Goal: Task Accomplishment & Management: Manage account settings

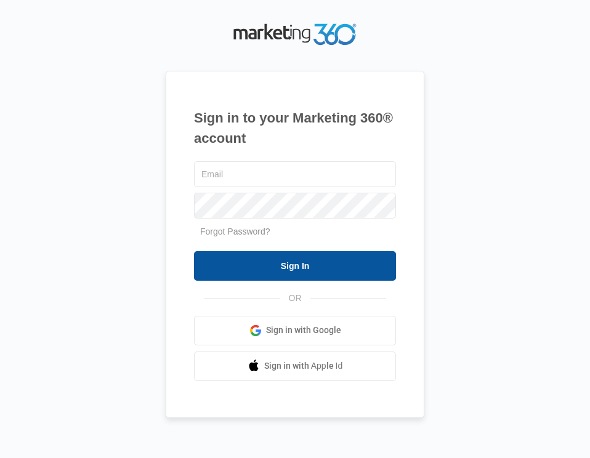
type input "[EMAIL_ADDRESS][DOMAIN_NAME]"
click at [291, 268] on input "Sign In" at bounding box center [295, 266] width 202 height 30
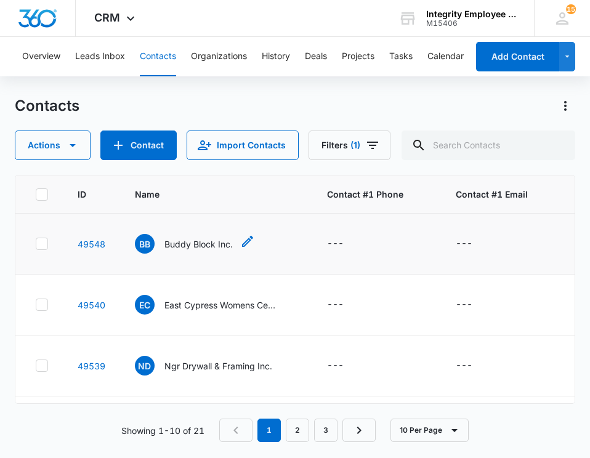
click at [204, 245] on p "Buddy Block Inc." at bounding box center [198, 244] width 68 height 13
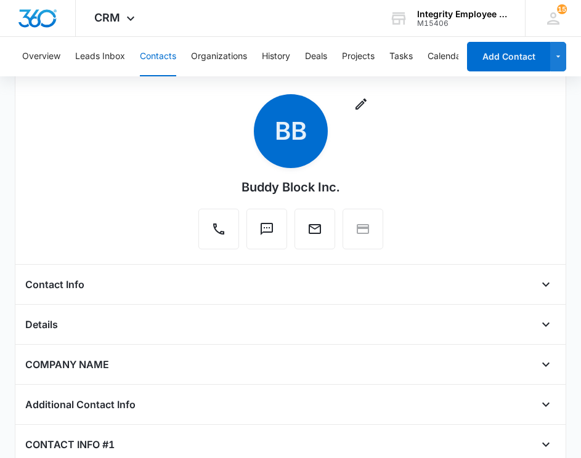
scroll to position [63, 0]
click at [360, 102] on icon "button" at bounding box center [361, 104] width 15 height 15
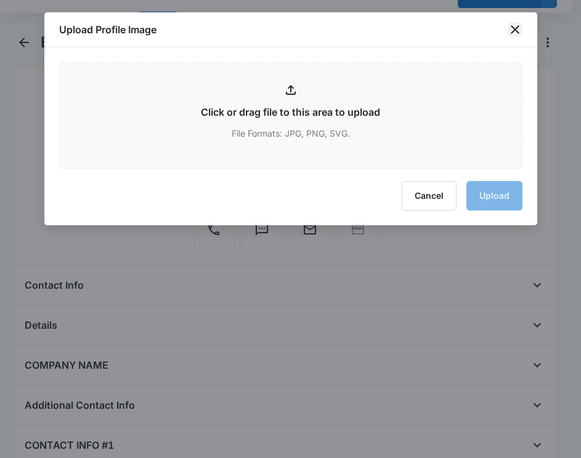
click at [519, 31] on icon "close" at bounding box center [514, 29] width 15 height 15
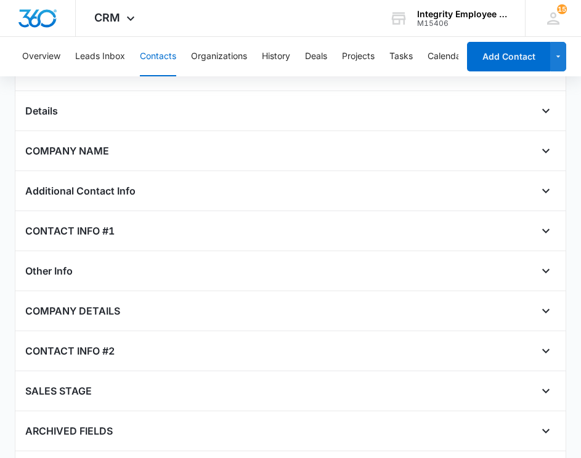
scroll to position [310, 0]
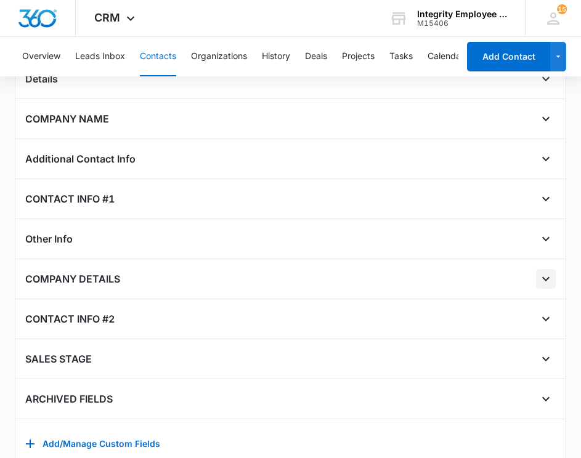
click at [538, 281] on icon "Open" at bounding box center [545, 279] width 15 height 15
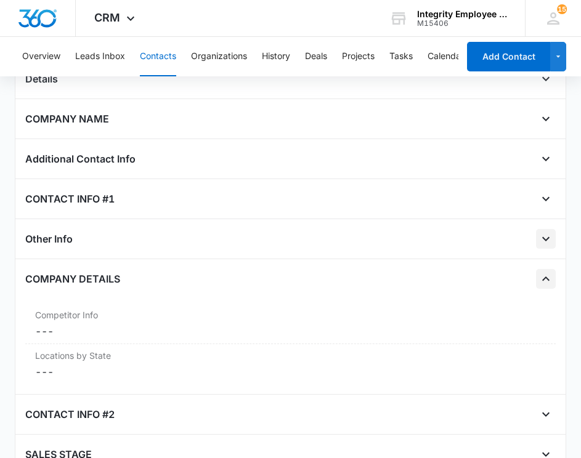
click at [538, 239] on icon "Open" at bounding box center [545, 239] width 15 height 15
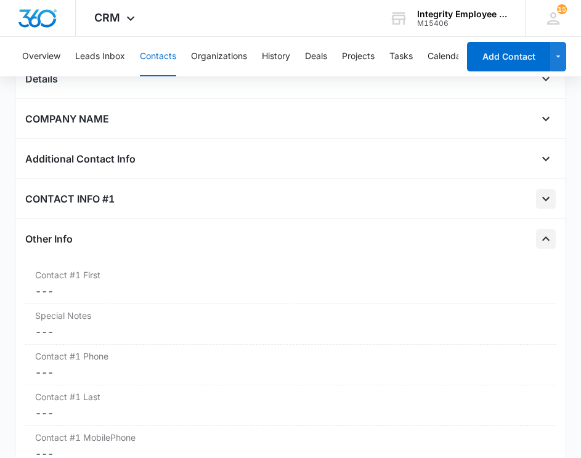
click at [538, 193] on icon "Open" at bounding box center [545, 199] width 15 height 15
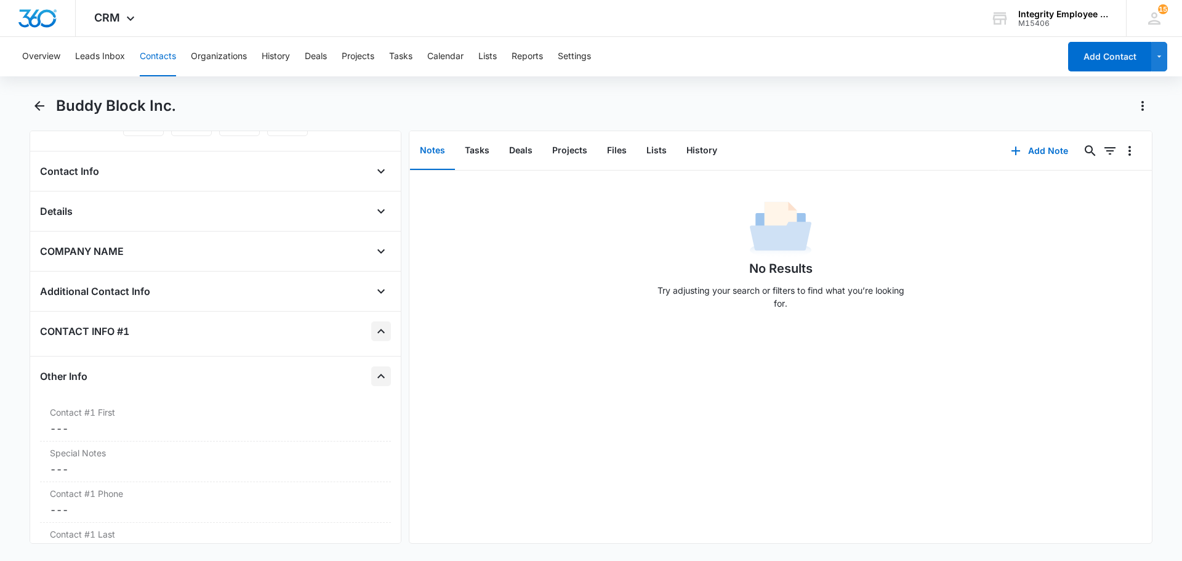
scroll to position [185, 0]
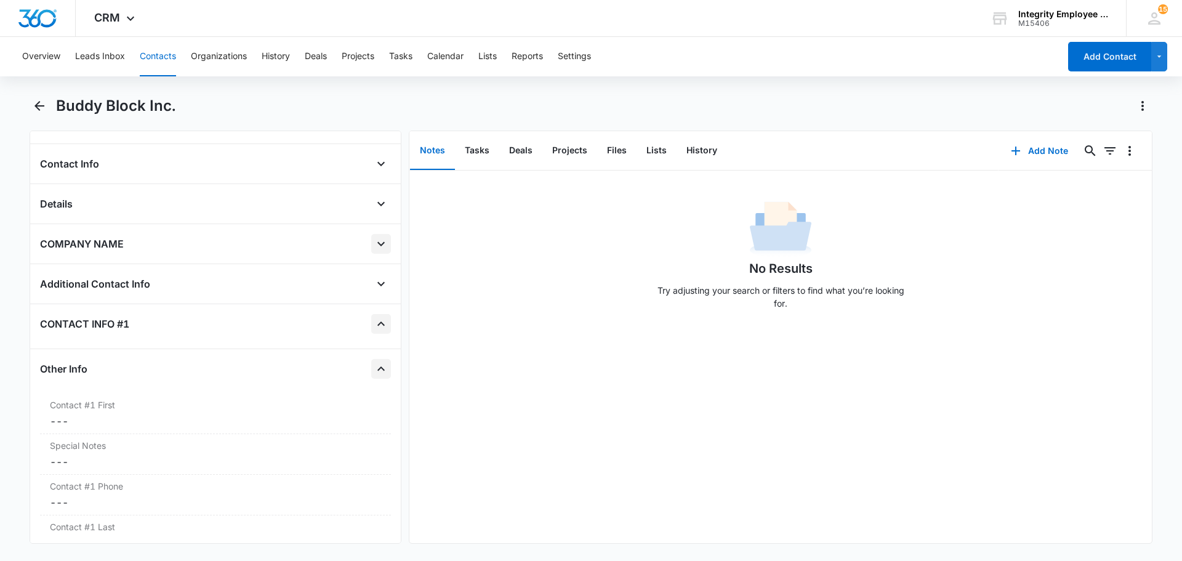
click at [377, 243] on icon "Open" at bounding box center [381, 243] width 15 height 15
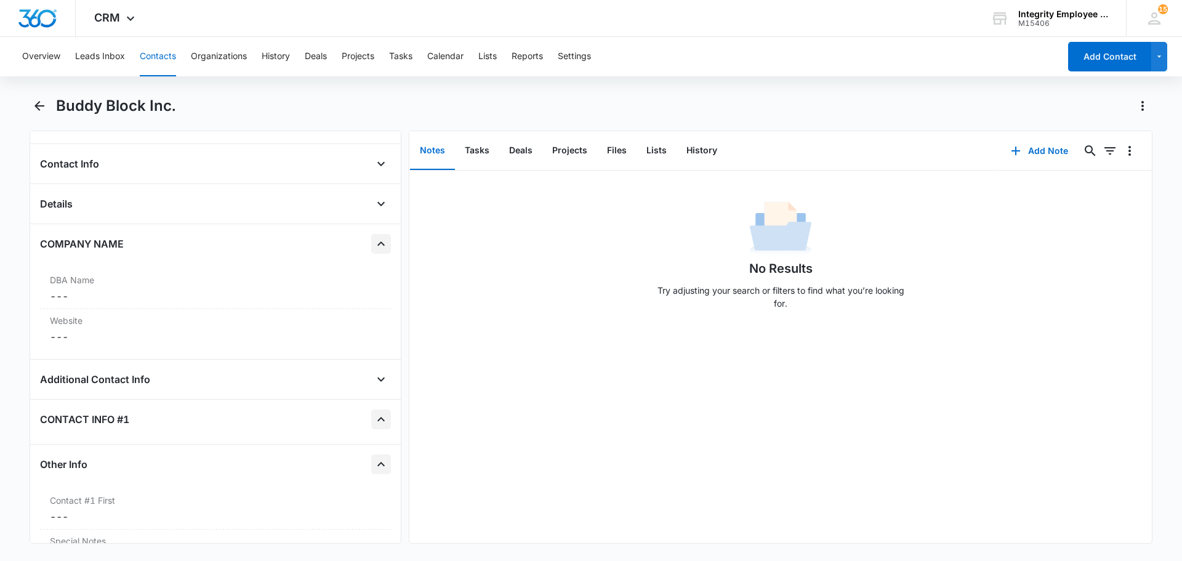
click at [205, 211] on div "Details" at bounding box center [215, 204] width 351 height 20
click at [472, 260] on div "No Results Try adjusting your search or filters to find what you’re looking for." at bounding box center [781, 259] width 743 height 122
click at [376, 164] on icon "Open" at bounding box center [381, 163] width 15 height 15
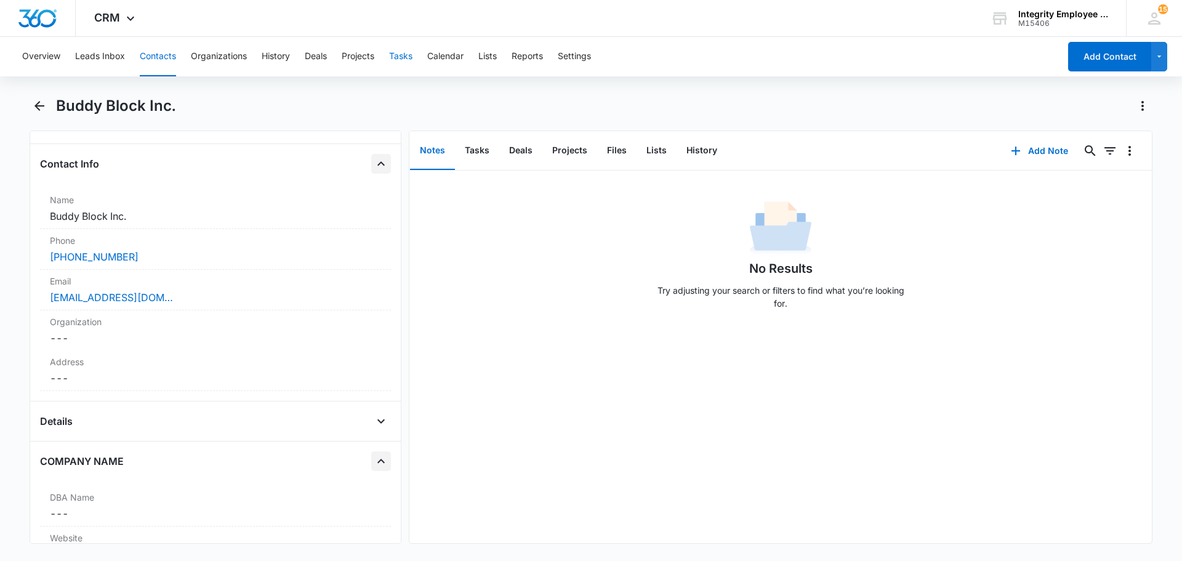
click at [413, 56] on button "Tasks" at bounding box center [400, 56] width 23 height 39
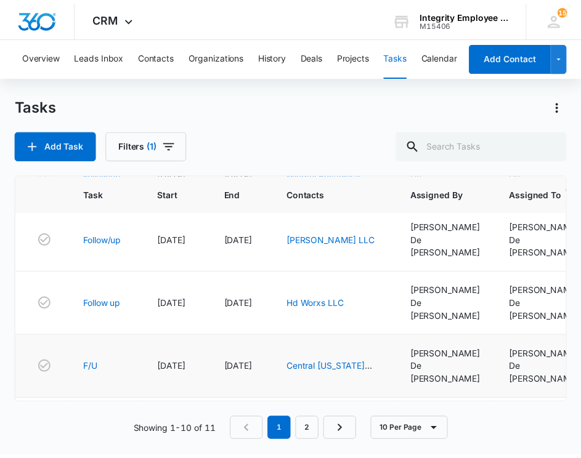
scroll to position [356, 0]
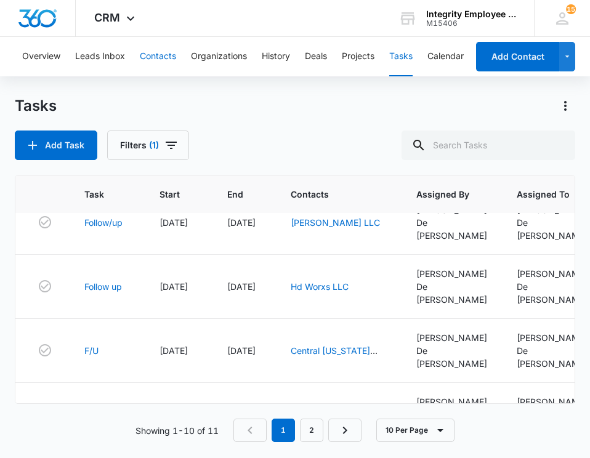
click at [161, 50] on button "Contacts" at bounding box center [158, 56] width 36 height 39
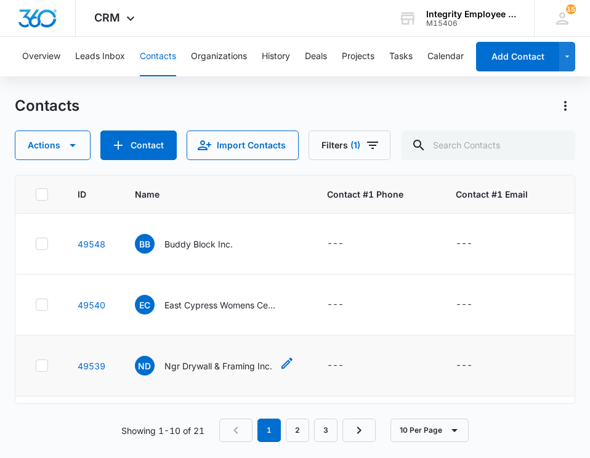
click at [187, 370] on p "Ngr Drywall & Framing Inc." at bounding box center [218, 366] width 108 height 13
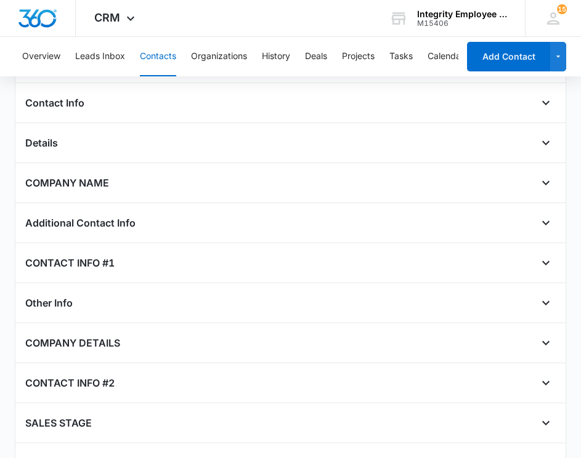
scroll to position [246, 0]
click at [542, 184] on icon "Open" at bounding box center [545, 182] width 7 height 4
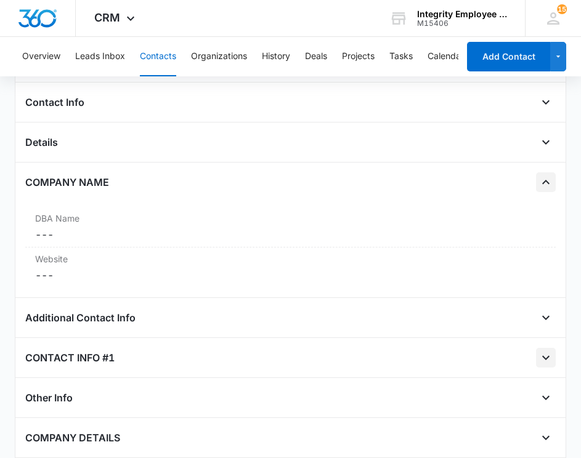
click at [542, 358] on icon "Open" at bounding box center [545, 358] width 7 height 4
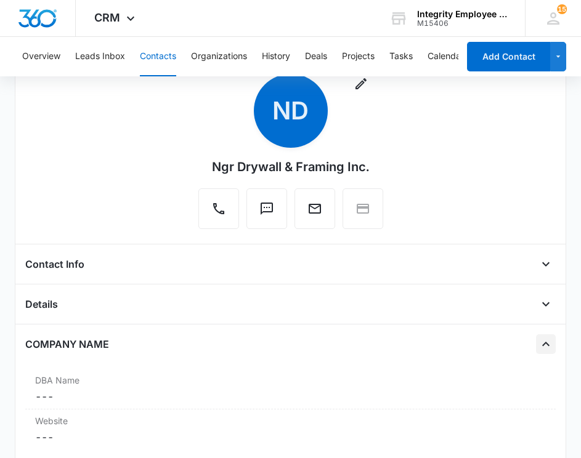
scroll to position [0, 0]
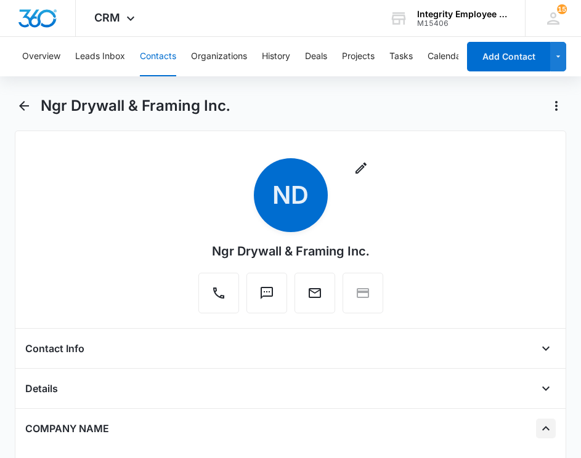
click at [160, 164] on div "Remove ND Ngr Drywall & Framing Inc." at bounding box center [290, 238] width 531 height 160
click at [172, 100] on h1 "Ngr Drywall & Framing Inc." at bounding box center [135, 106] width 189 height 18
click at [304, 253] on div "Ngr Drywall & Framing Inc." at bounding box center [290, 251] width 157 height 18
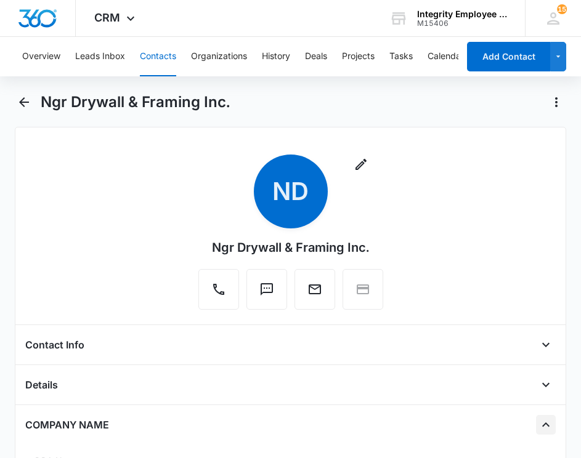
scroll to position [123, 0]
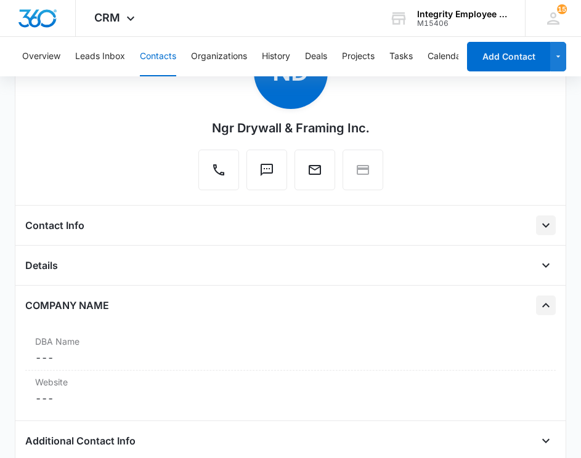
click at [538, 229] on icon "Open" at bounding box center [545, 225] width 15 height 15
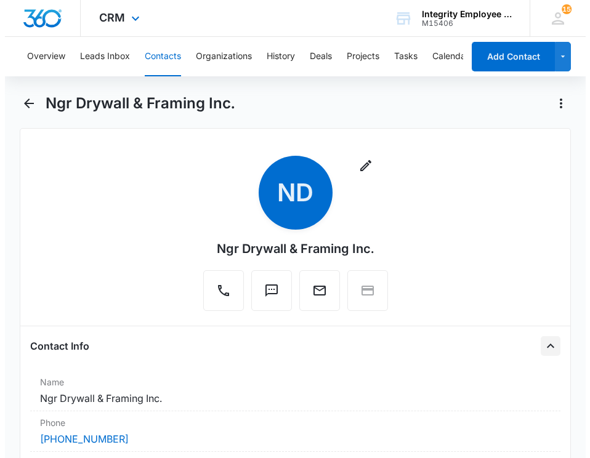
scroll to position [0, 0]
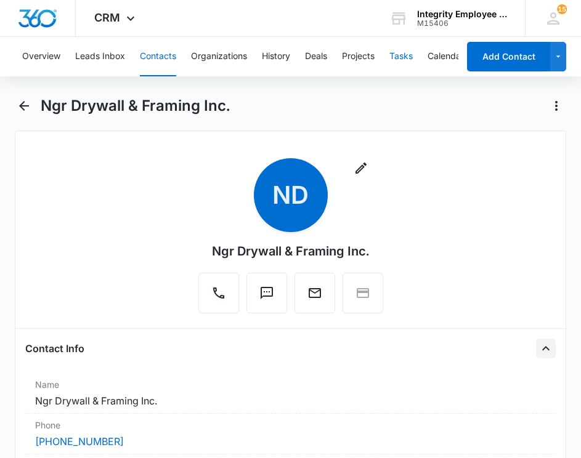
click at [410, 51] on button "Tasks" at bounding box center [400, 56] width 23 height 39
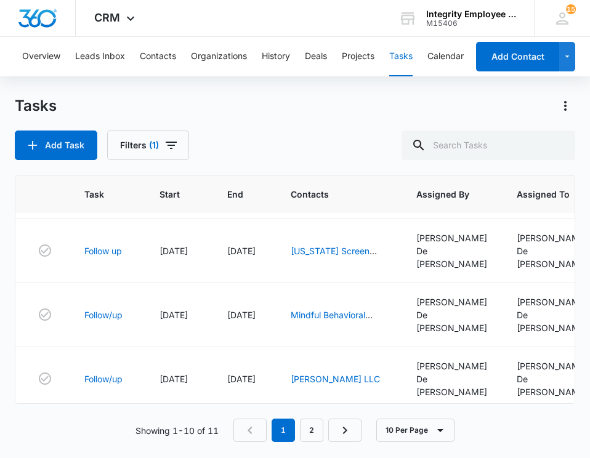
scroll to position [356, 0]
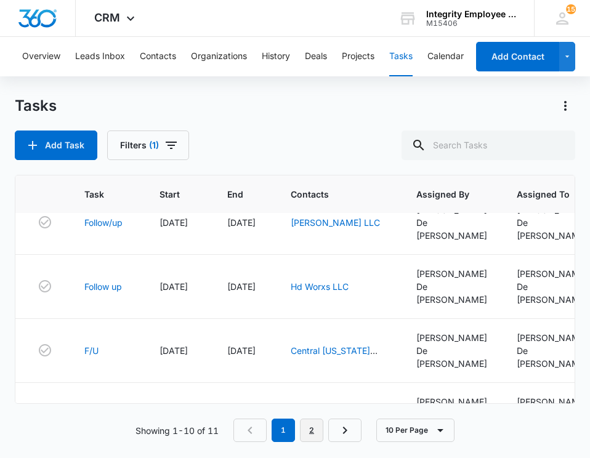
click at [312, 433] on link "2" at bounding box center [311, 430] width 23 height 23
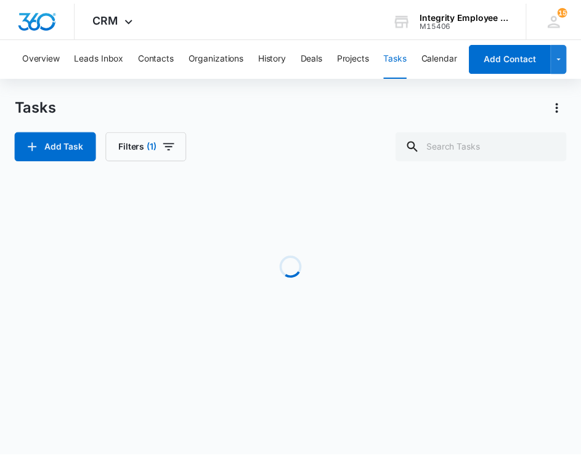
scroll to position [0, 0]
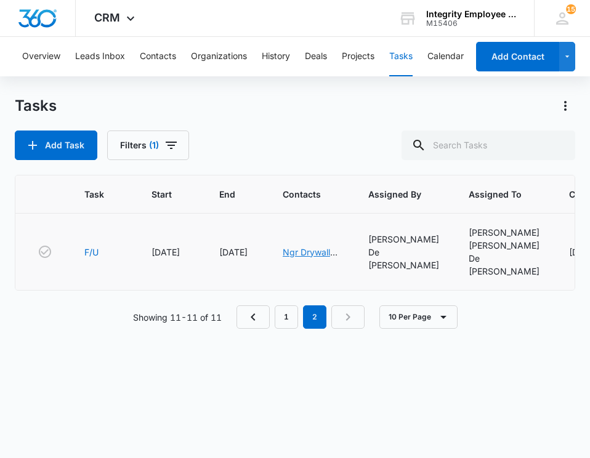
click at [322, 247] on link "Ngr Drywall & Framing Inc." at bounding box center [310, 258] width 55 height 23
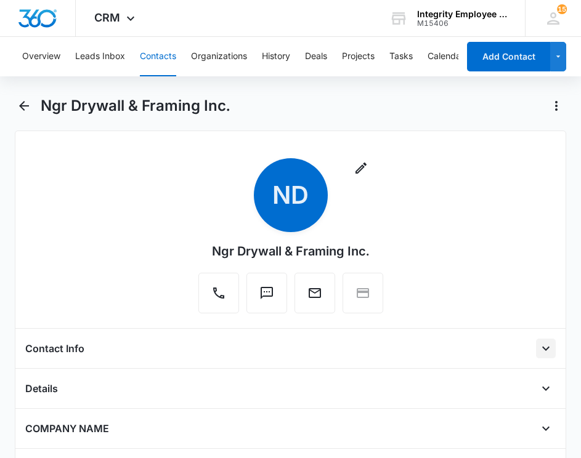
click at [538, 352] on icon "Open" at bounding box center [545, 348] width 15 height 15
